Goal: Use online tool/utility: Utilize a website feature to perform a specific function

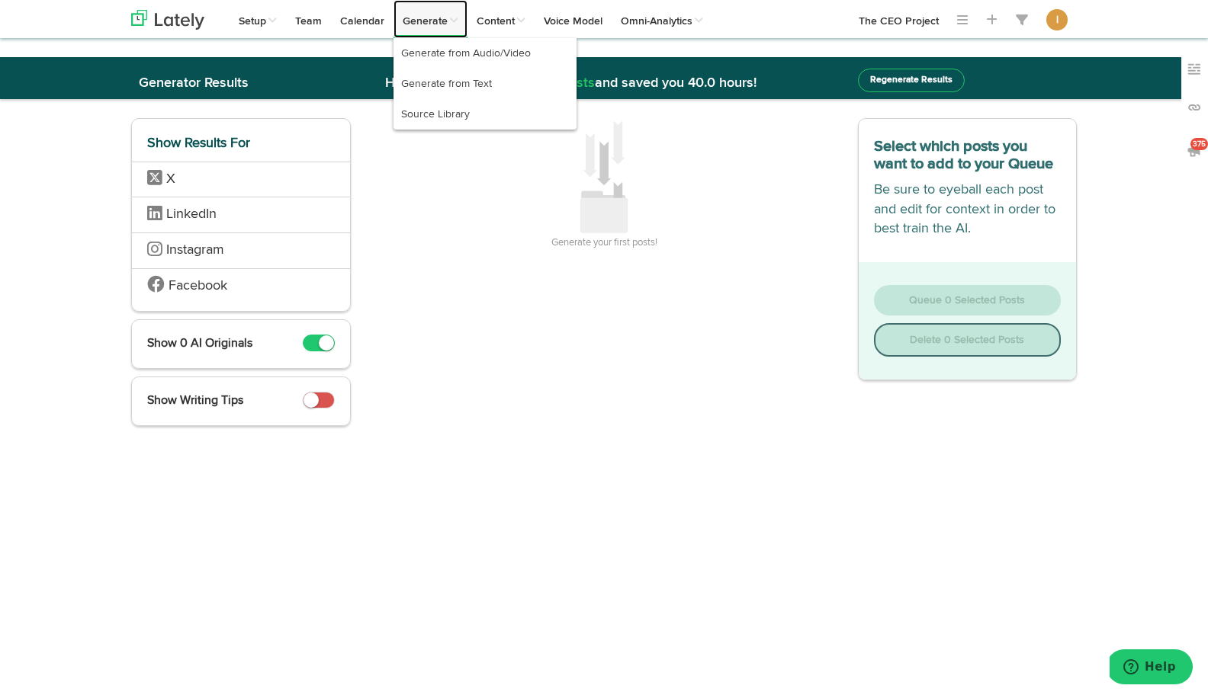
click at [427, 24] on link "Generate" at bounding box center [430, 19] width 74 height 38
click at [430, 47] on link "Generate from Audio/Video" at bounding box center [484, 53] width 183 height 30
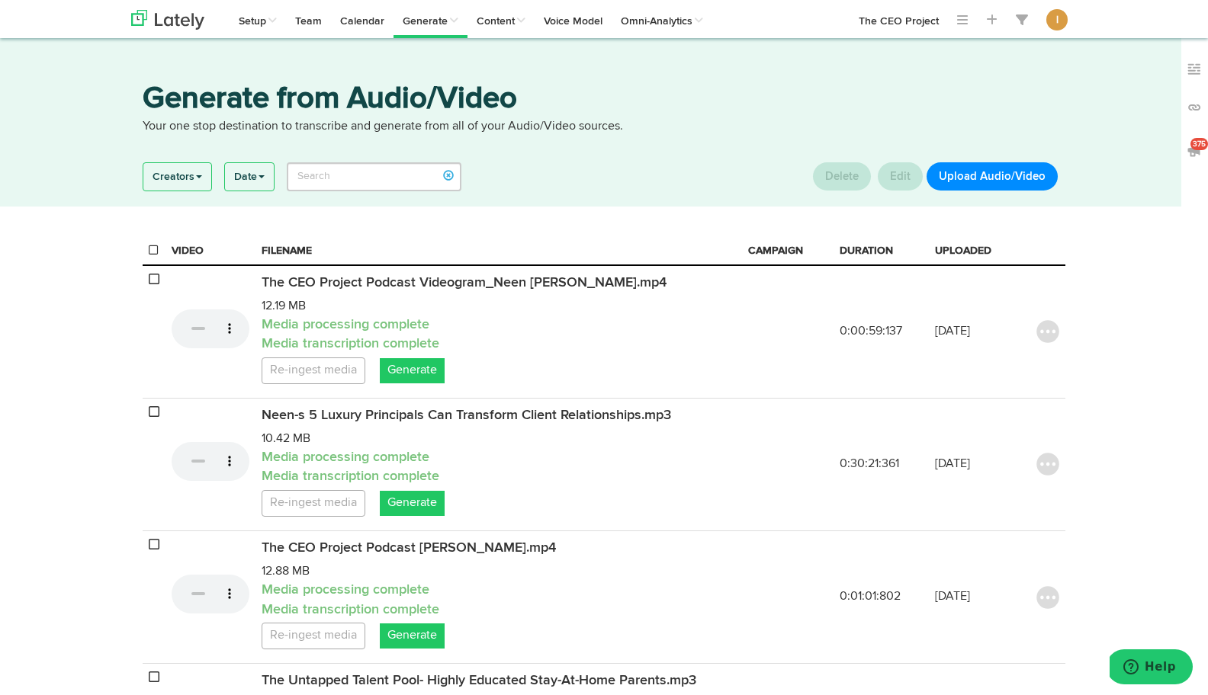
click at [978, 173] on button "Upload Audio/Video" at bounding box center [991, 176] width 131 height 28
click at [987, 179] on button "Upload Audio/Video" at bounding box center [991, 176] width 131 height 28
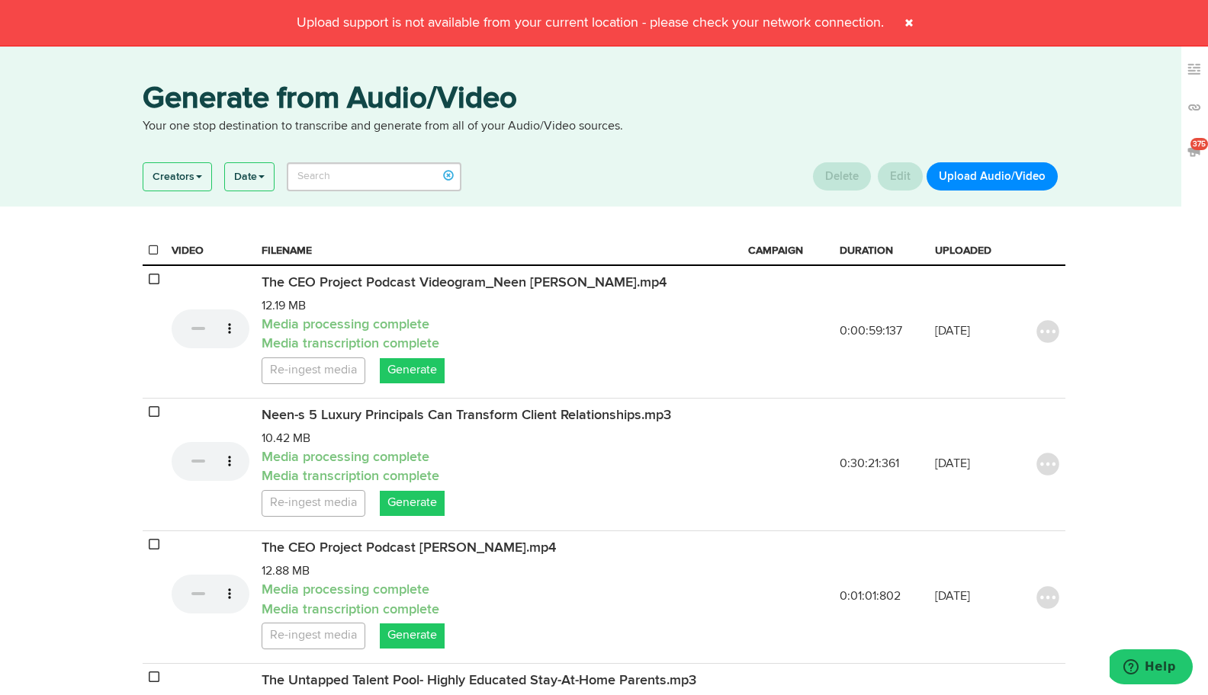
click at [911, 21] on link "The CEO Project" at bounding box center [898, 19] width 98 height 38
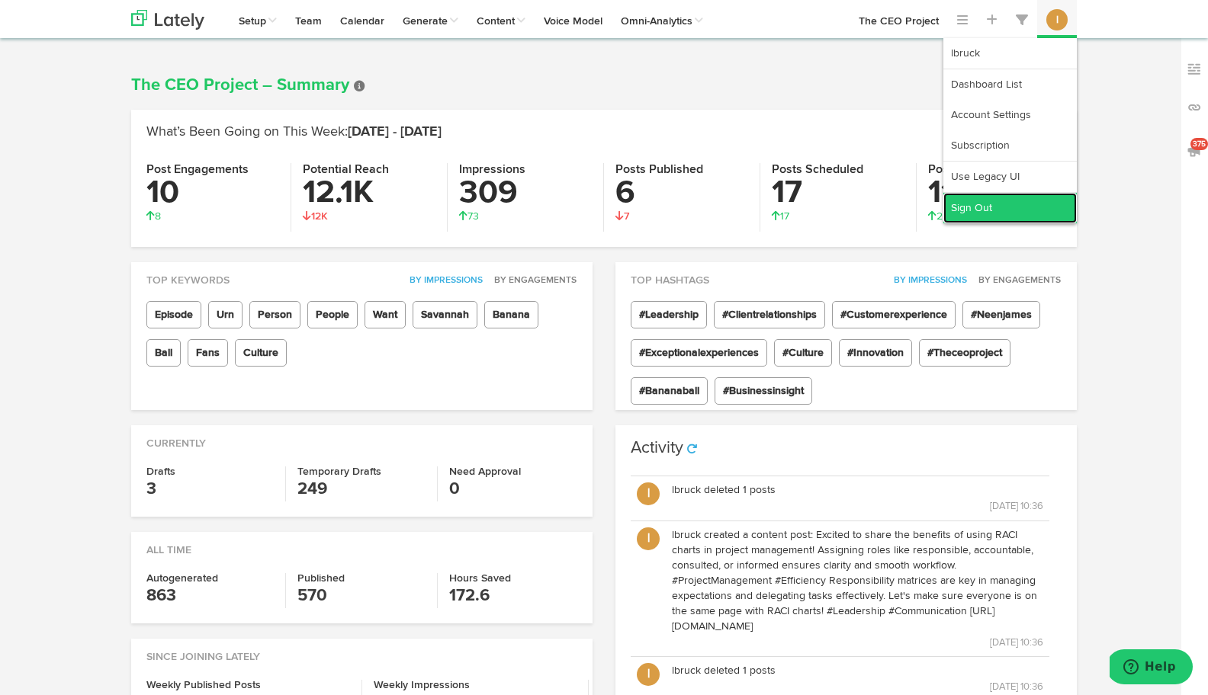
click at [1036, 200] on link "Sign Out" at bounding box center [1009, 208] width 133 height 30
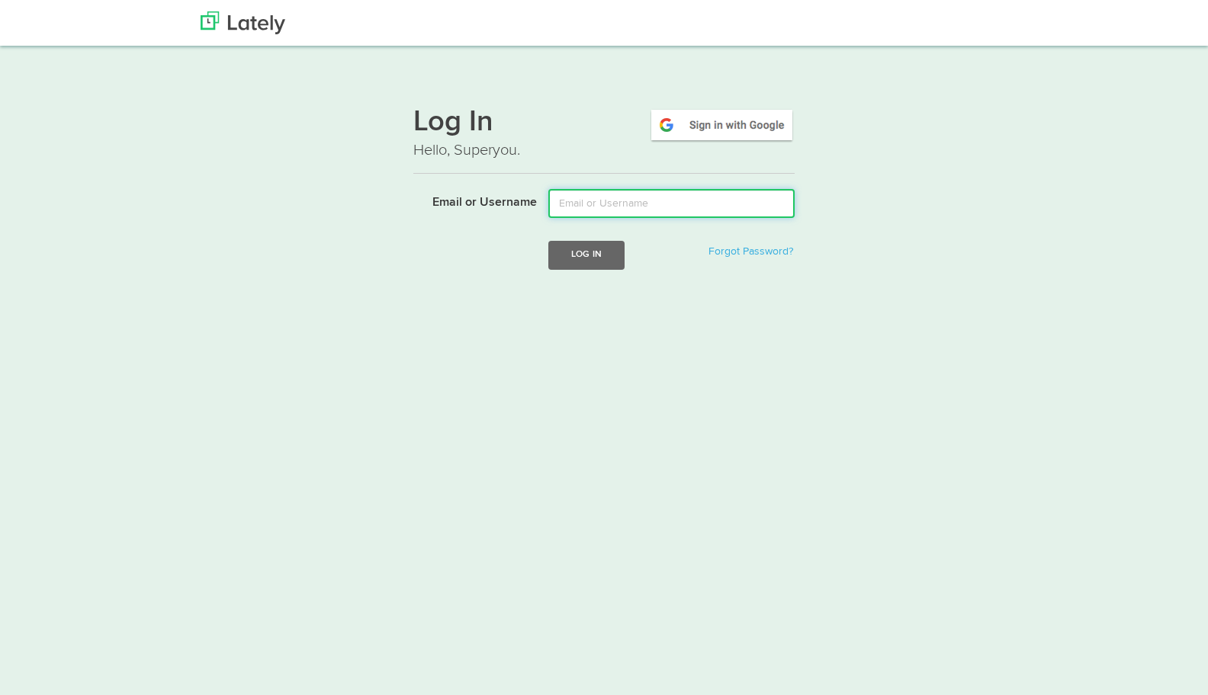
click at [579, 198] on input "Email or Username" at bounding box center [671, 203] width 246 height 29
type input "laura@bruckmarketing.com"
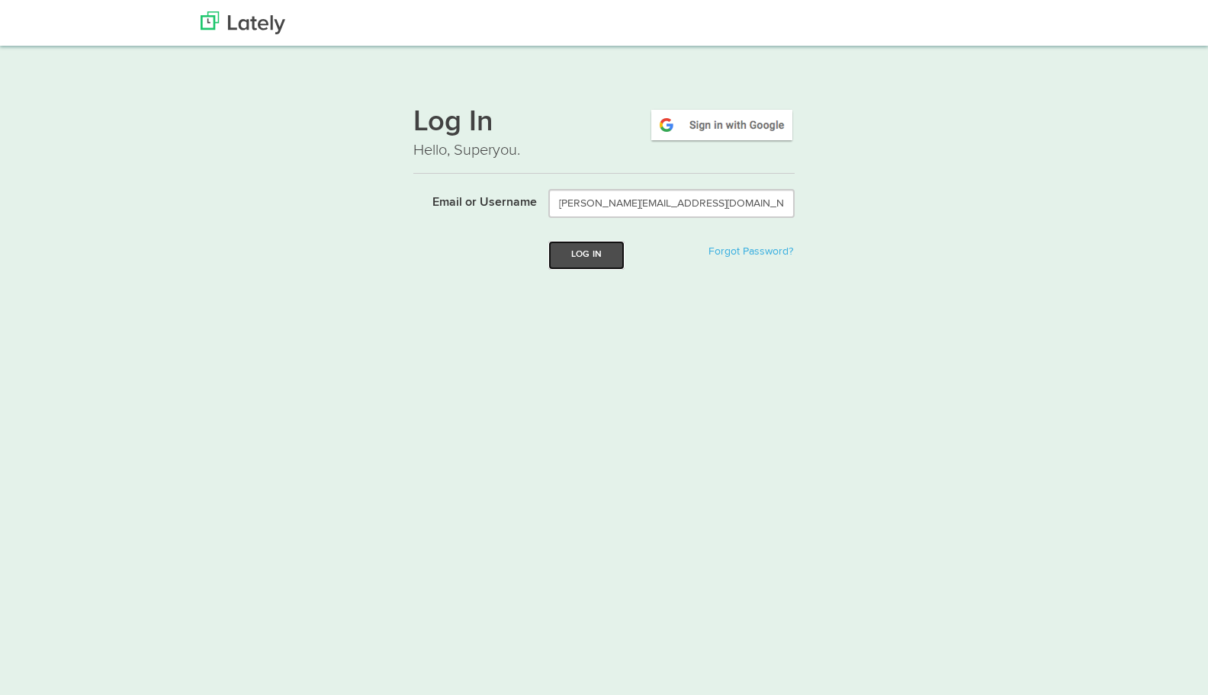
click at [579, 257] on button "Log In" at bounding box center [586, 255] width 76 height 28
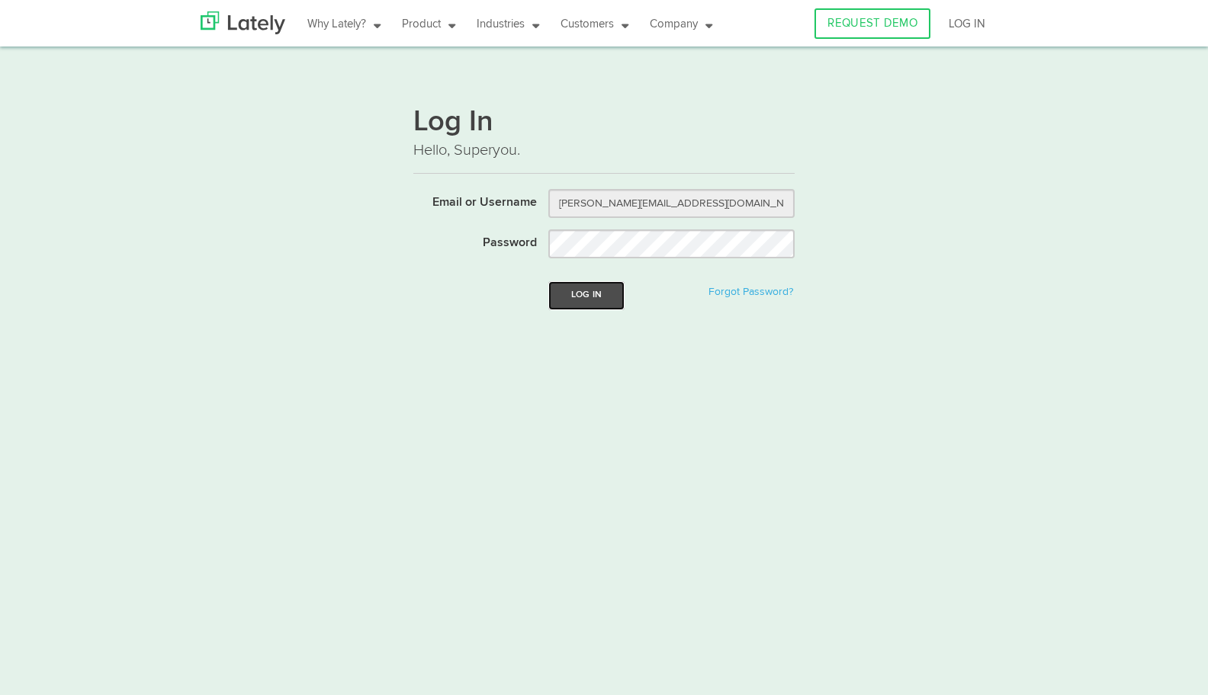
click at [586, 290] on button "Log In" at bounding box center [586, 295] width 76 height 28
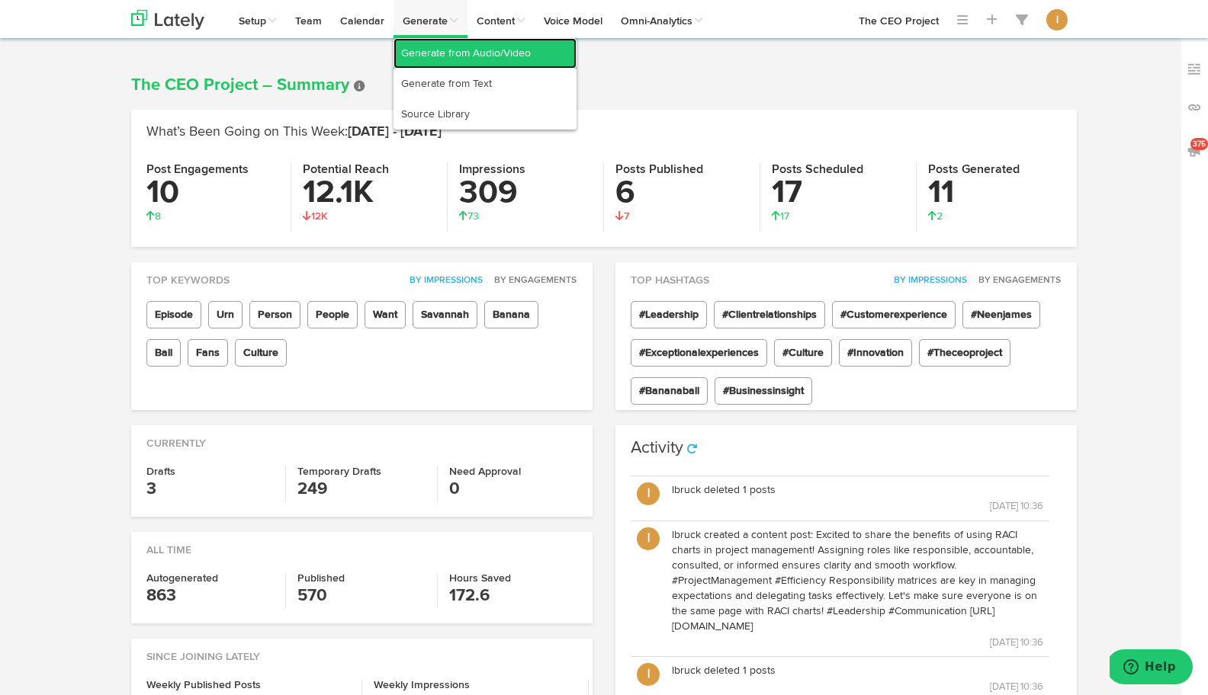
click at [433, 51] on link "Generate from Audio/Video" at bounding box center [484, 53] width 183 height 30
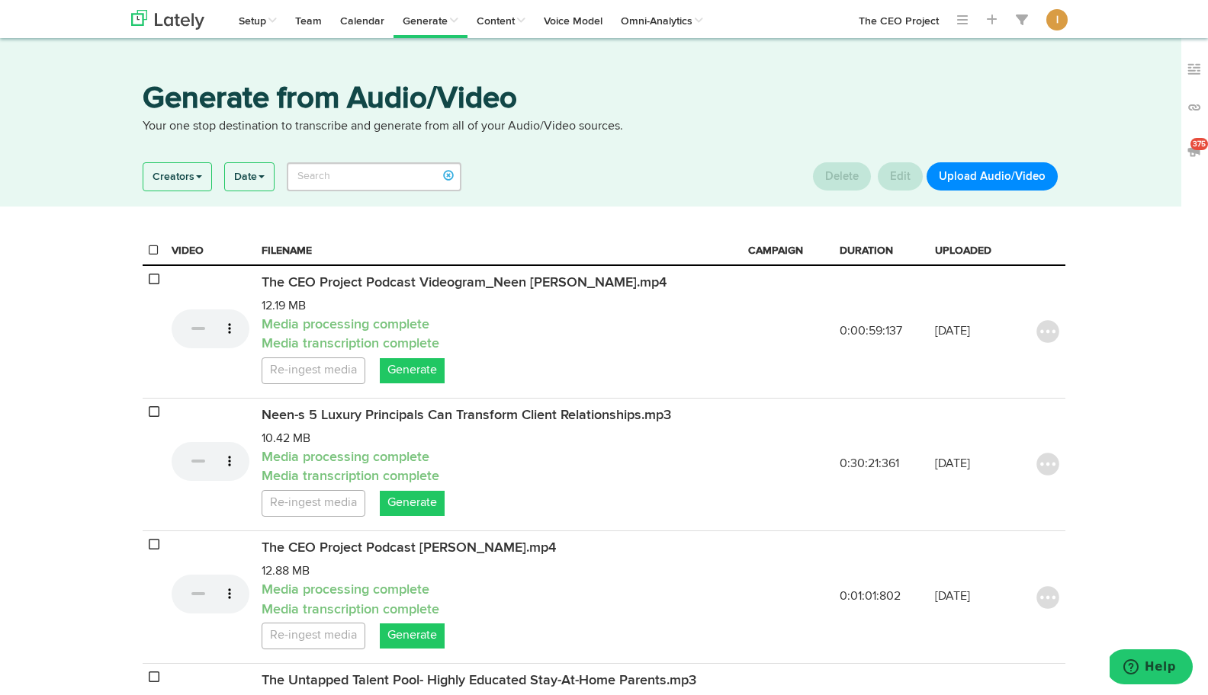
click at [971, 172] on button "Upload Audio/Video" at bounding box center [991, 176] width 131 height 28
